Goal: Information Seeking & Learning: Learn about a topic

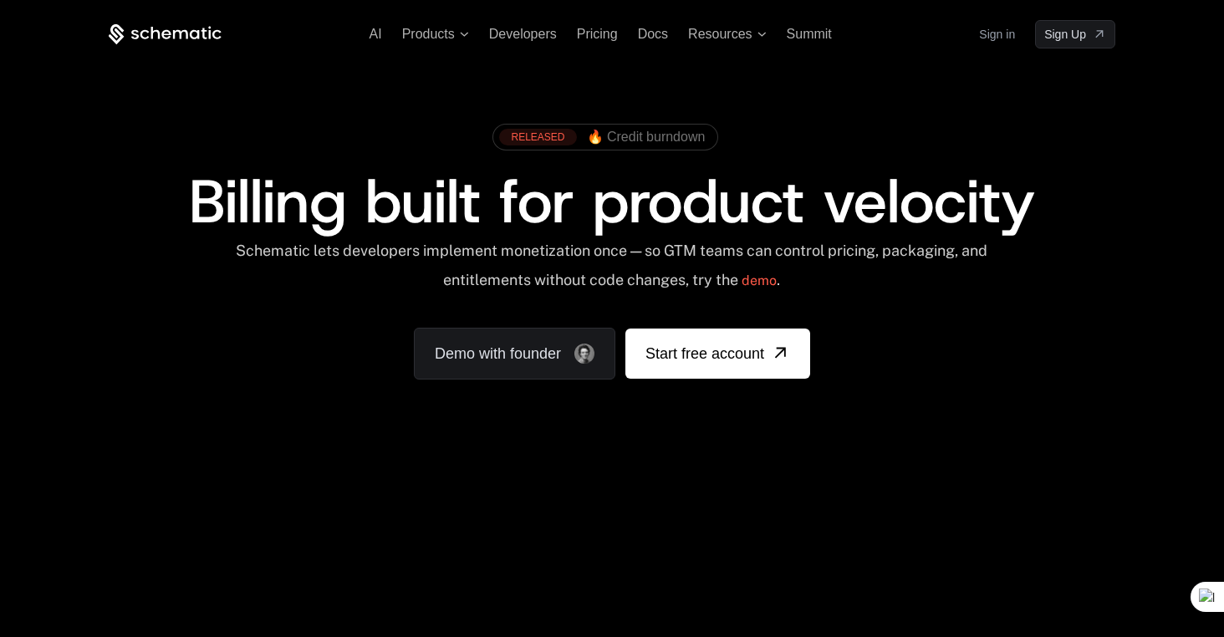
click at [837, 83] on div "RELEASED 🔥 Credit burndown Billing built for product velocity Schematic lets de…" at bounding box center [612, 247] width 1087 height 398
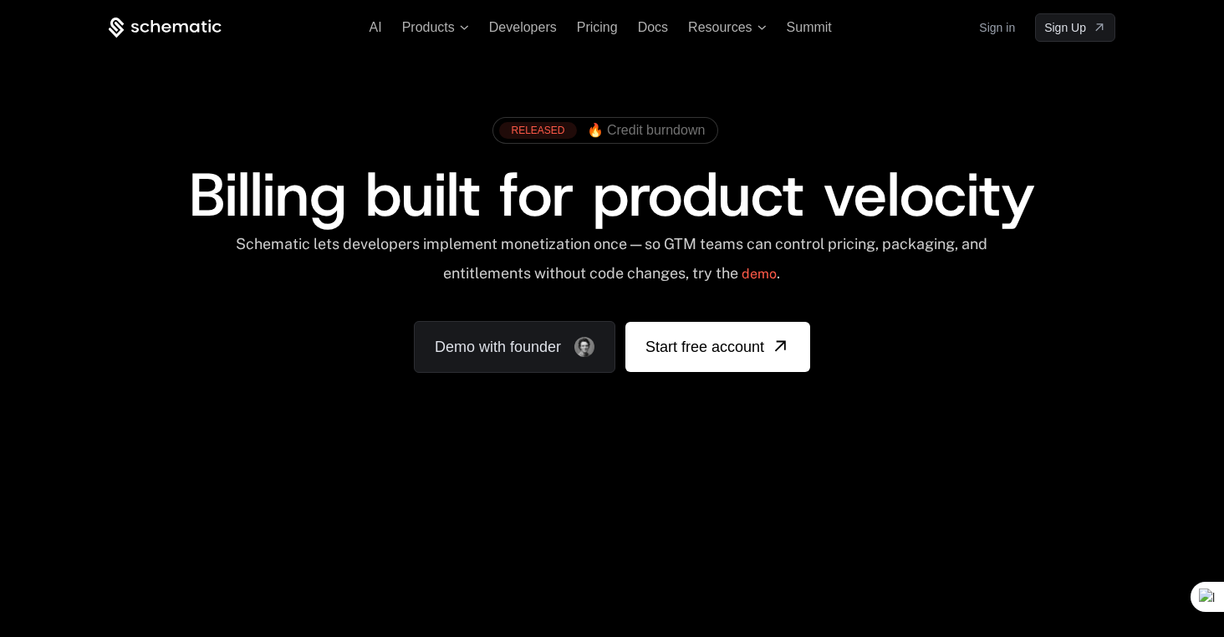
scroll to position [16, 0]
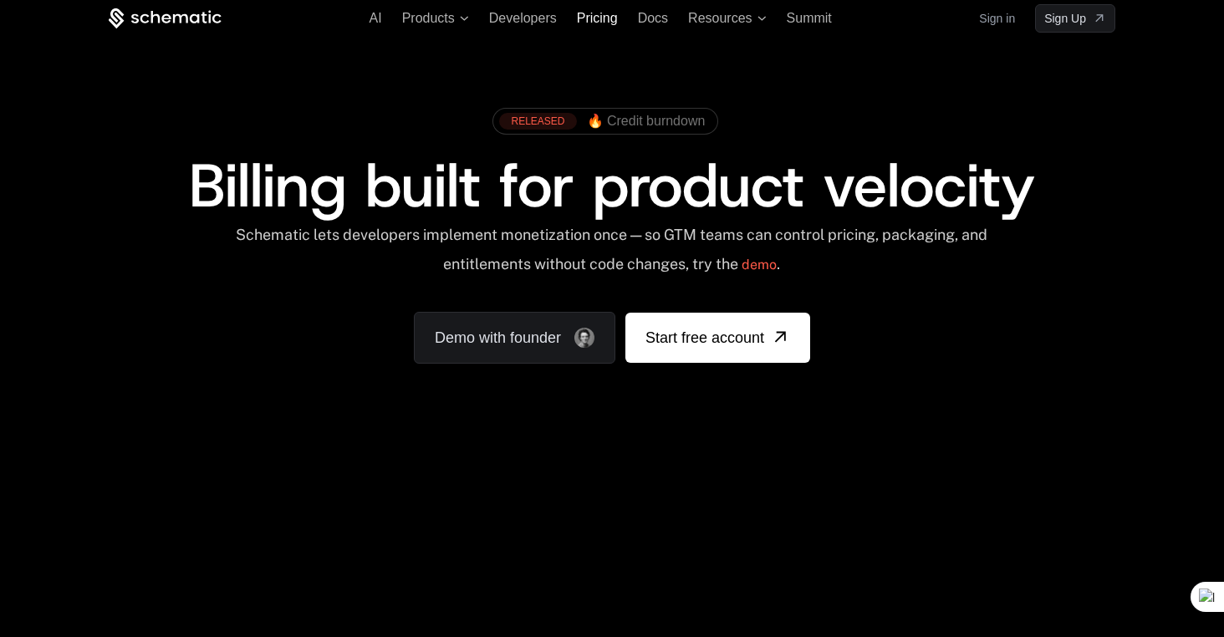
click at [607, 17] on span "Pricing" at bounding box center [597, 18] width 41 height 14
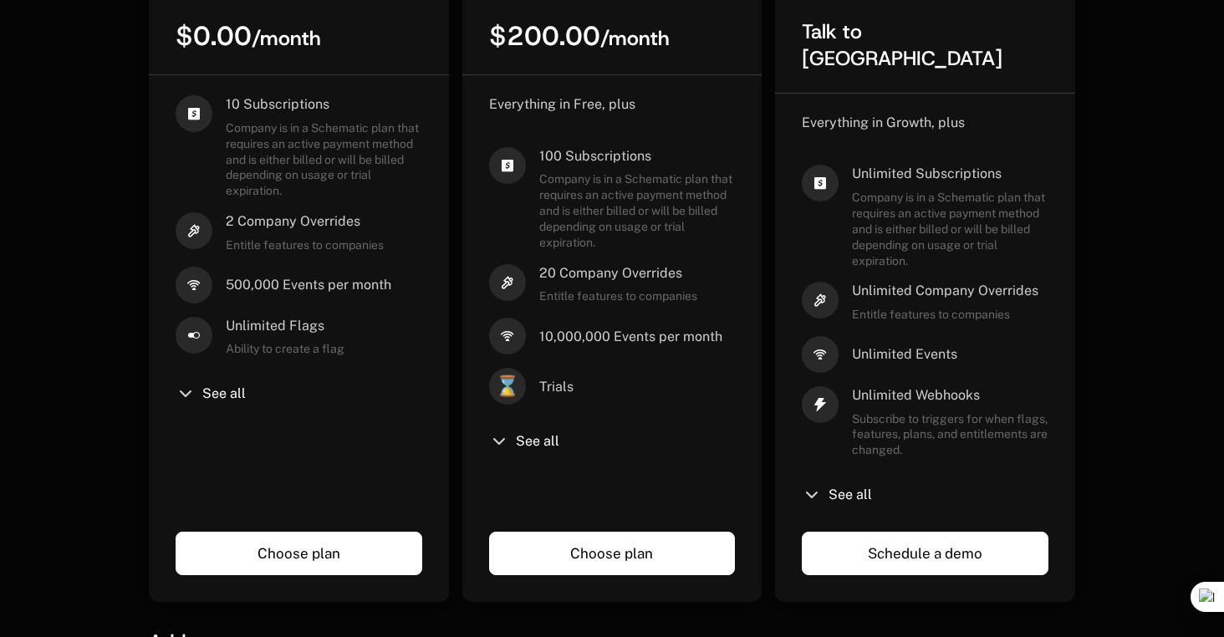
scroll to position [565, 0]
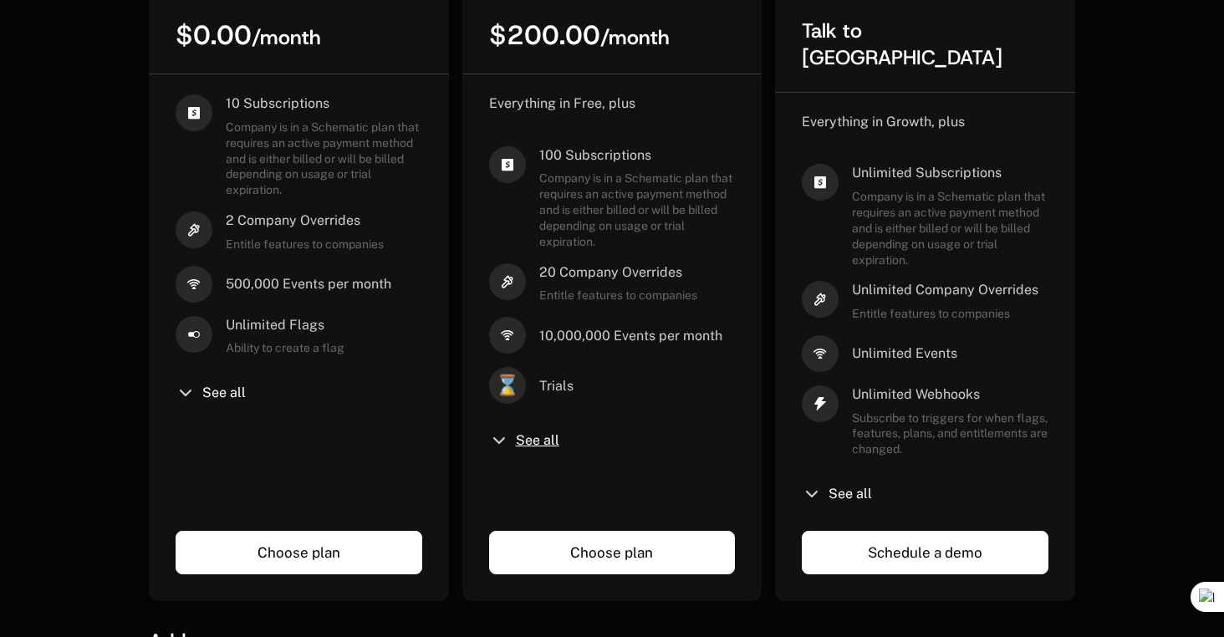
click at [528, 441] on span "See all" at bounding box center [537, 440] width 43 height 13
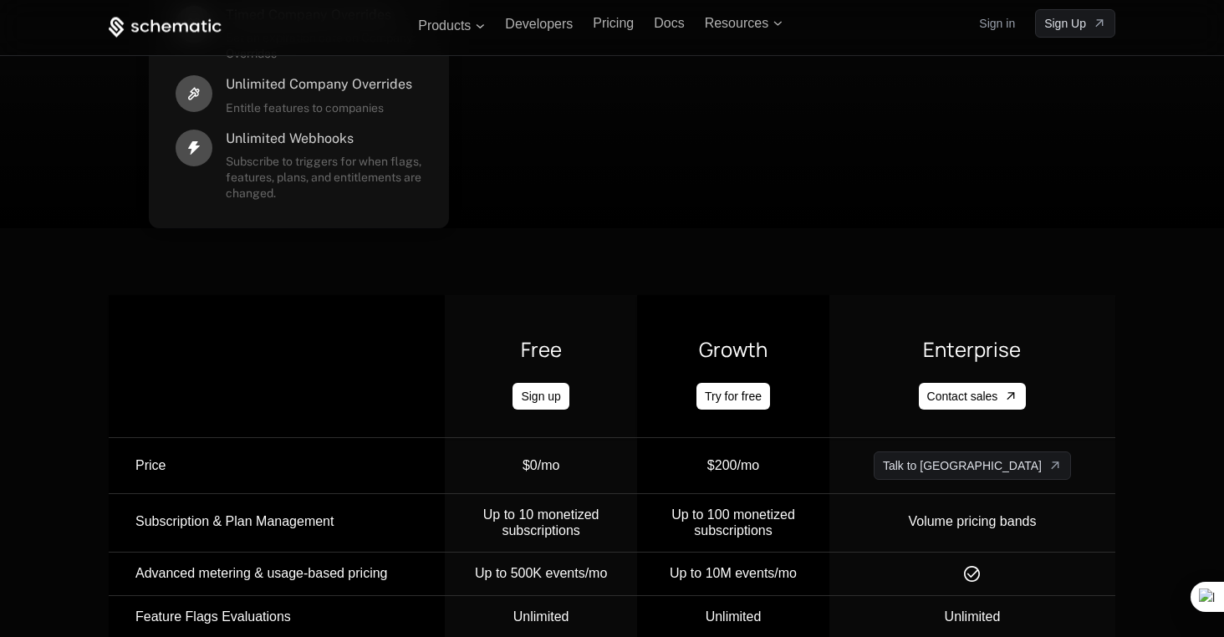
scroll to position [1849, 0]
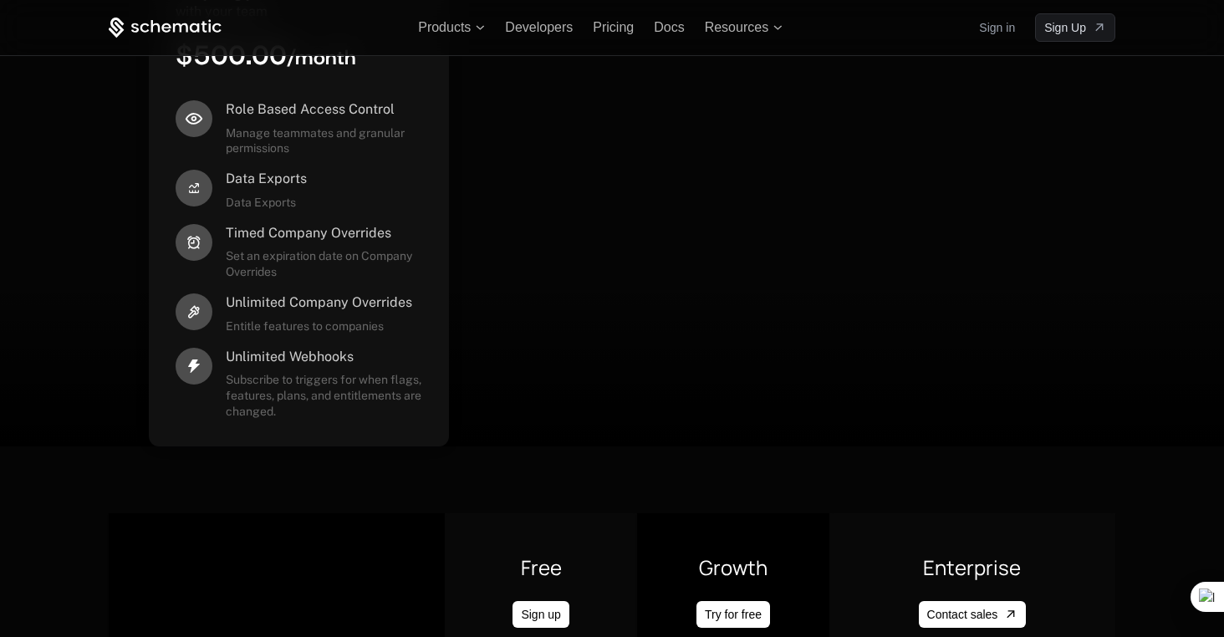
click at [211, 35] on icon at bounding box center [165, 28] width 113 height 21
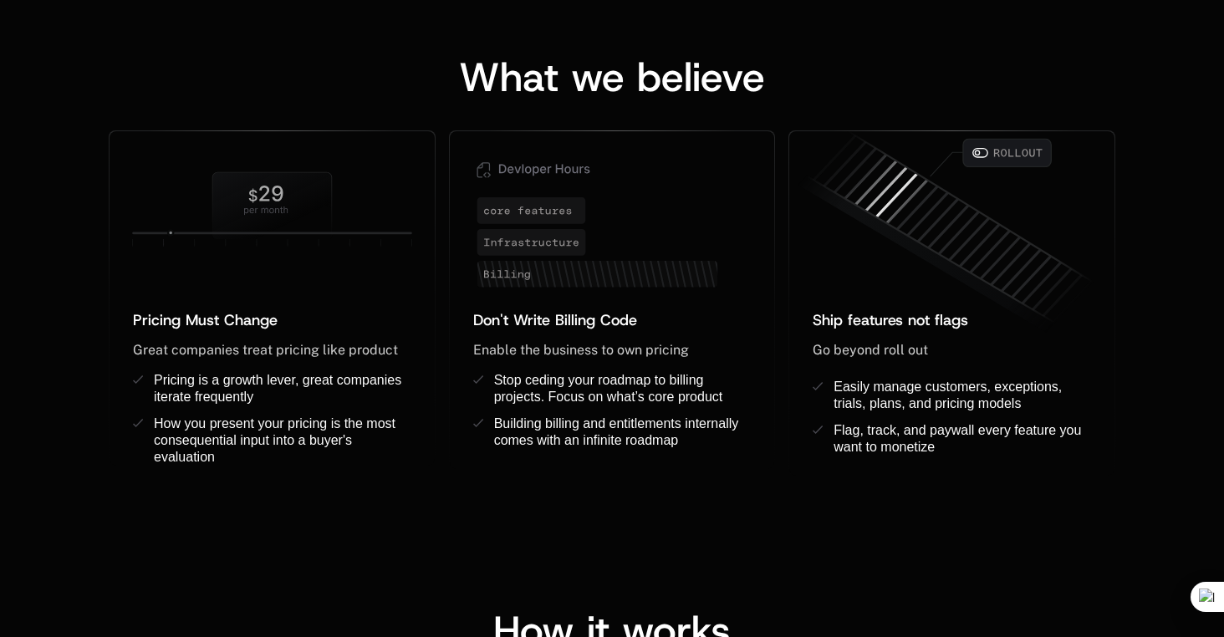
scroll to position [1334, 0]
